Goal: Task Accomplishment & Management: Manage account settings

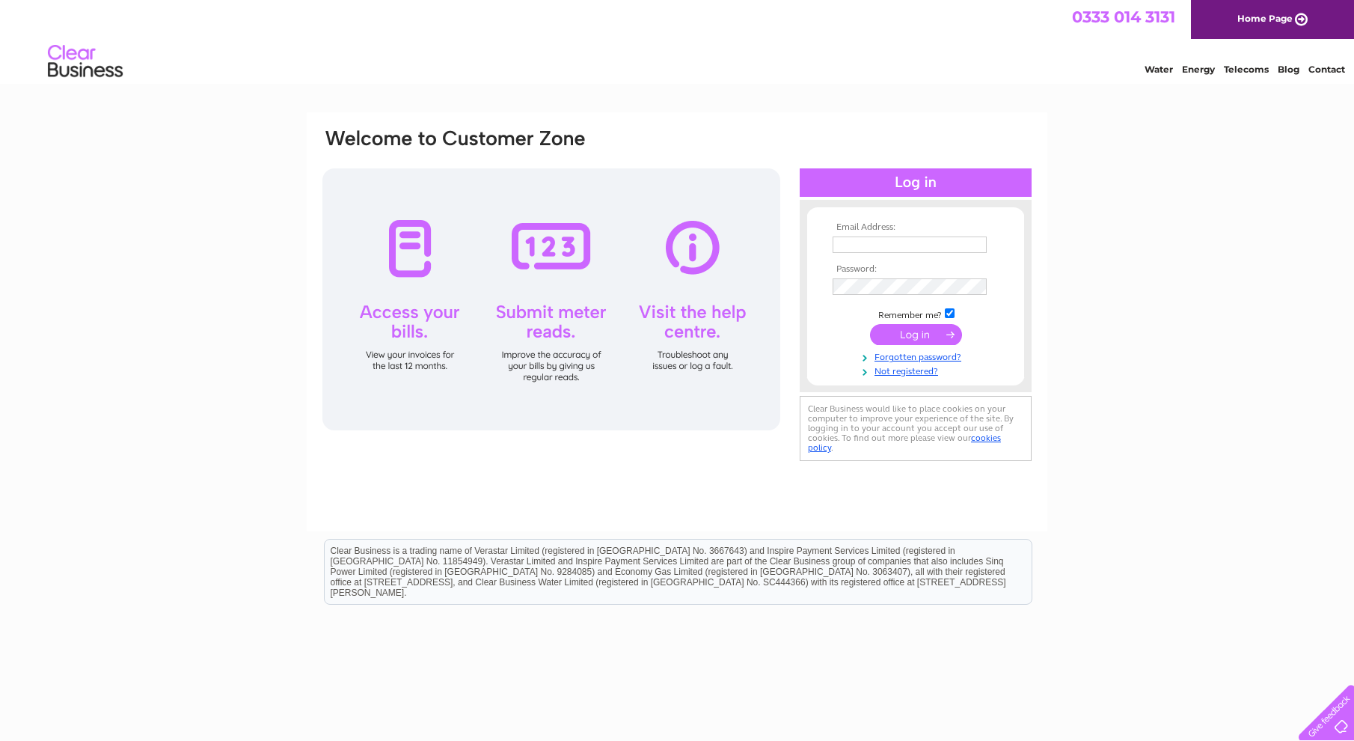
type input "lapiazzettarestaurant@yahoo.co.uk"
click at [917, 333] on input "submit" at bounding box center [916, 334] width 92 height 21
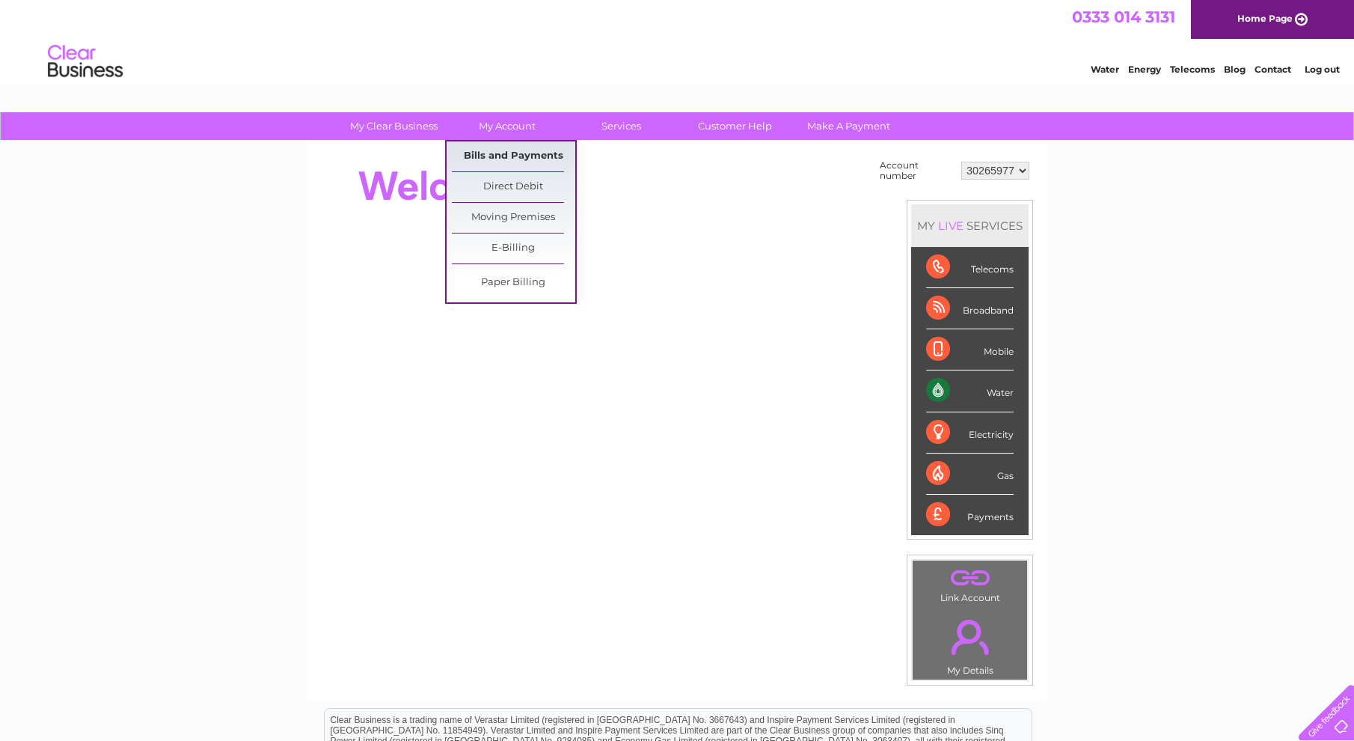
click at [513, 147] on link "Bills and Payments" at bounding box center [513, 156] width 123 height 30
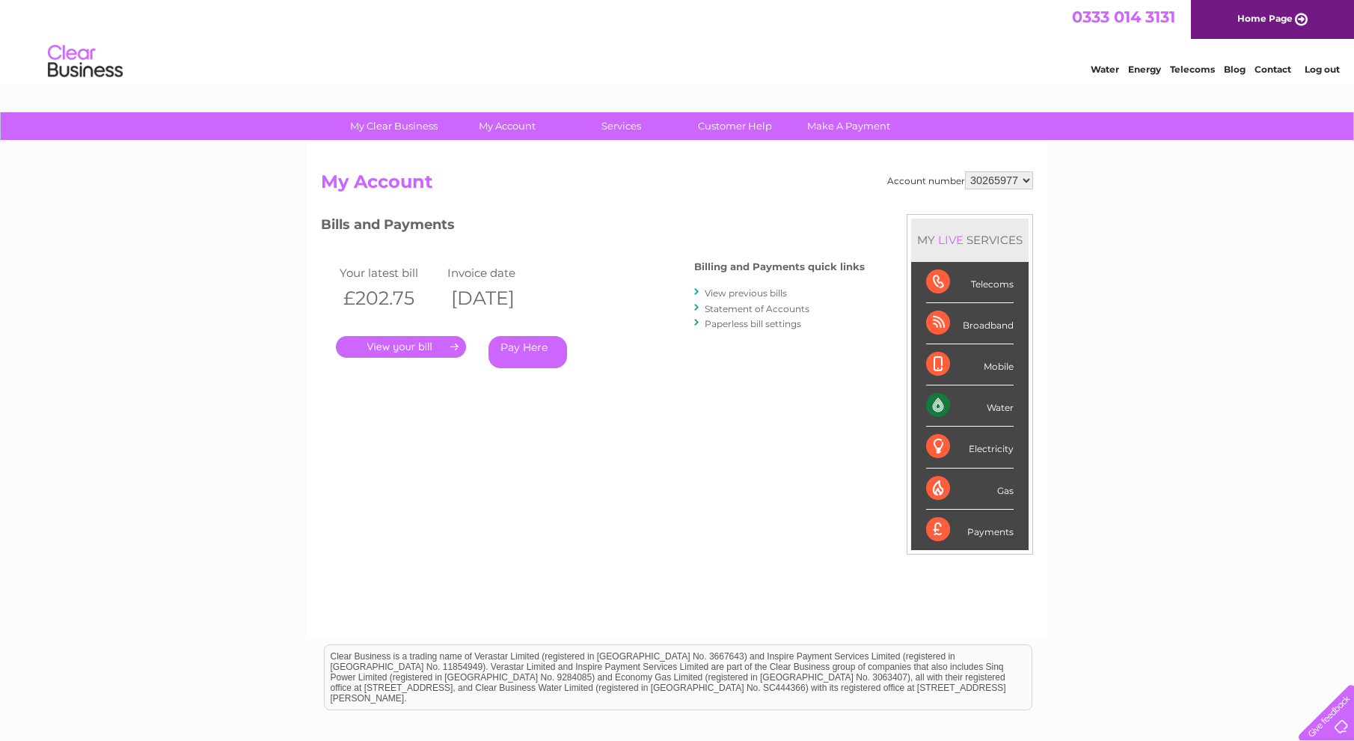
click at [766, 287] on link "View previous bills" at bounding box center [746, 292] width 82 height 11
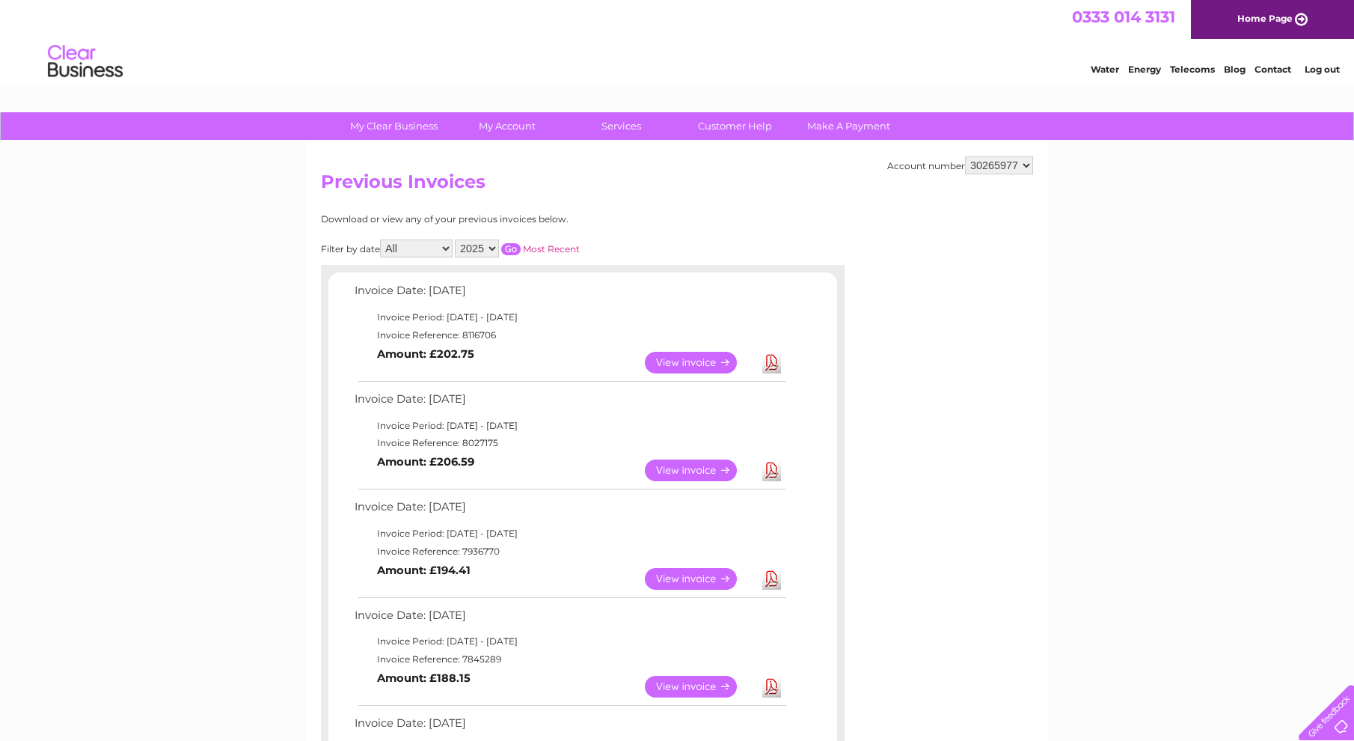
click at [693, 471] on link "View" at bounding box center [700, 470] width 110 height 22
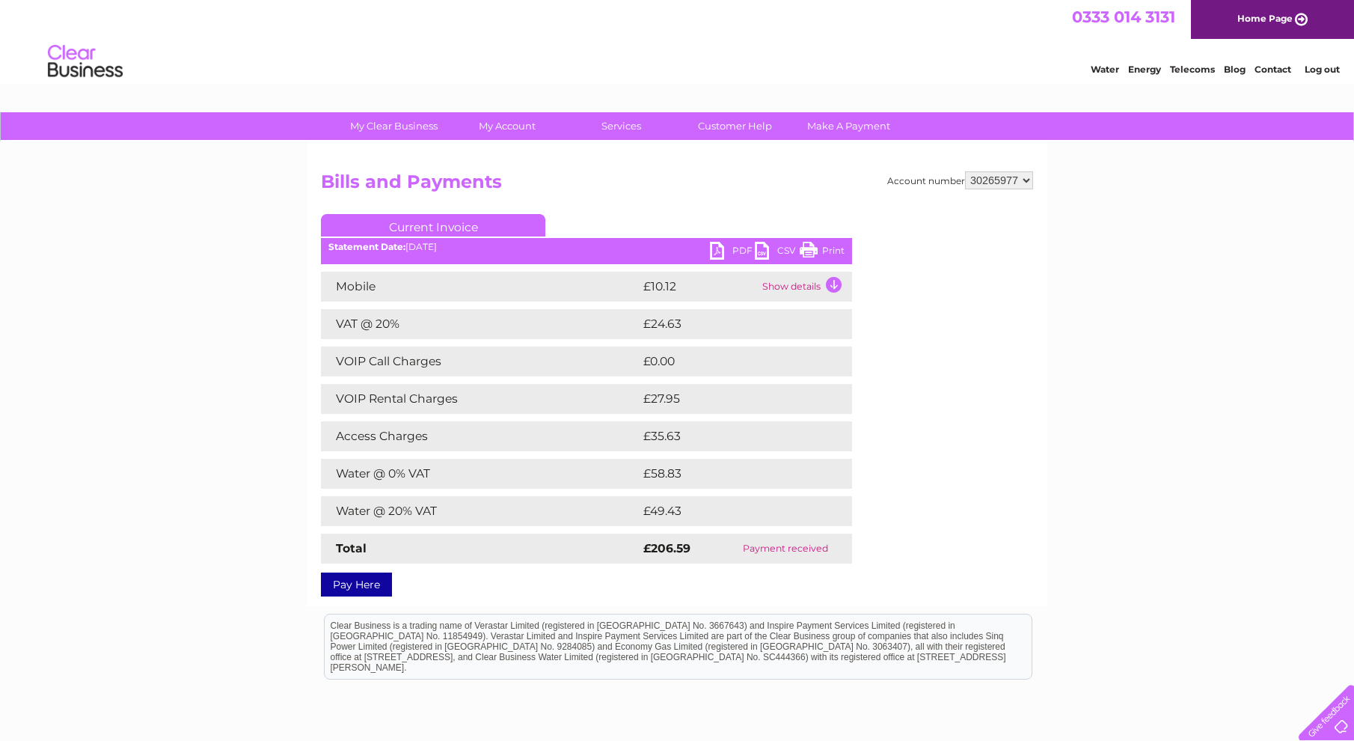
drag, startPoint x: 837, startPoint y: 247, endPoint x: 99, endPoint y: 49, distance: 763.5
click at [837, 247] on link "Print" at bounding box center [822, 253] width 45 height 22
click at [830, 247] on link "Print" at bounding box center [822, 253] width 45 height 22
click at [822, 245] on link "Print" at bounding box center [822, 253] width 45 height 22
